Goal: Complete application form: Complete application form

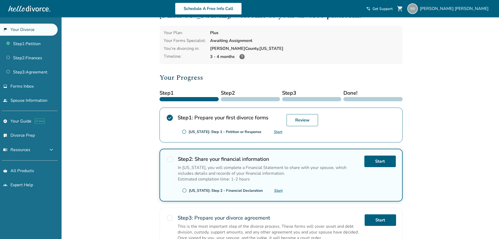
scroll to position [10, 0]
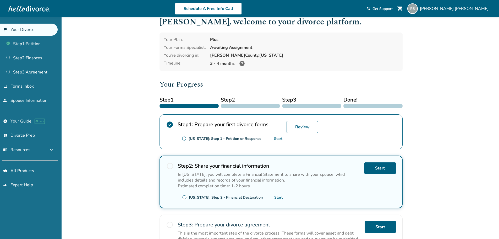
click at [280, 138] on link "Start" at bounding box center [278, 138] width 8 height 5
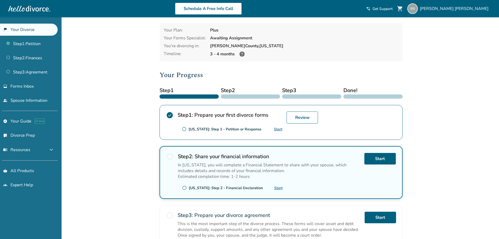
scroll to position [79, 0]
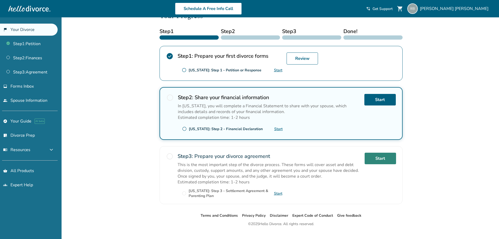
click at [373, 160] on link "Start" at bounding box center [380, 159] width 31 height 12
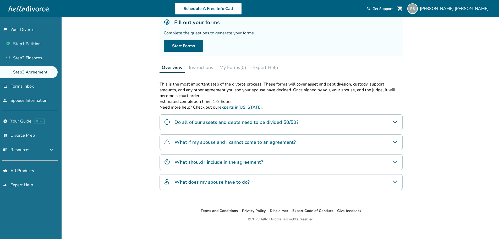
scroll to position [41, 0]
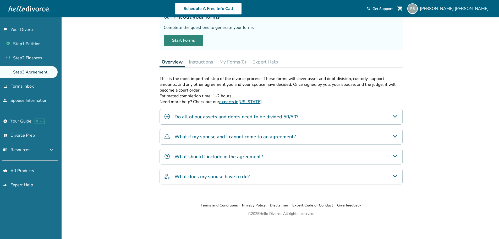
click at [198, 41] on link "Start Forms" at bounding box center [184, 41] width 40 height 12
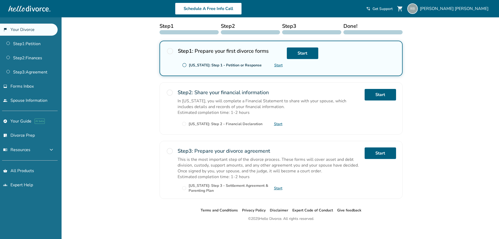
scroll to position [89, 0]
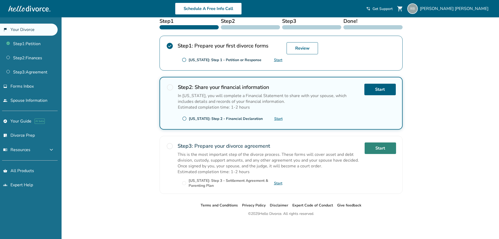
click at [381, 149] on link "Start" at bounding box center [380, 148] width 31 height 12
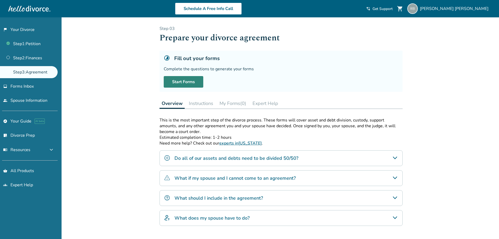
click at [180, 82] on link "Start Forms" at bounding box center [184, 82] width 40 height 12
